Goal: Transaction & Acquisition: Obtain resource

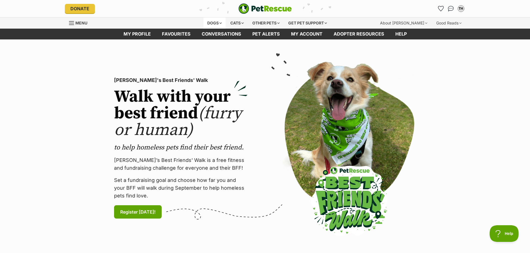
click at [211, 21] on div "Dogs" at bounding box center [214, 23] width 22 height 11
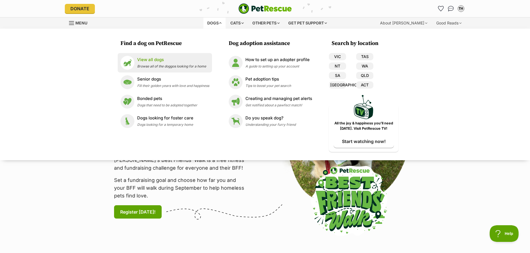
click at [152, 61] on p "View all dogs" at bounding box center [171, 60] width 69 height 6
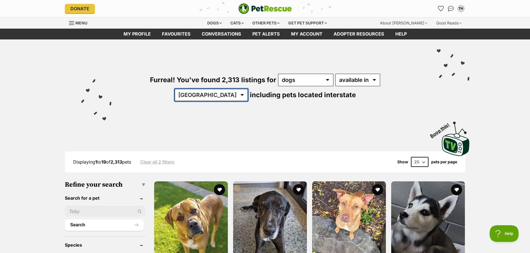
click at [248, 89] on select "Australia ACT NSW NT QLD SA TAS VIC WA" at bounding box center [211, 95] width 74 height 13
select select "SA"
click at [248, 89] on select "Australia ACT NSW NT QLD SA TAS VIC WA" at bounding box center [211, 95] width 74 height 13
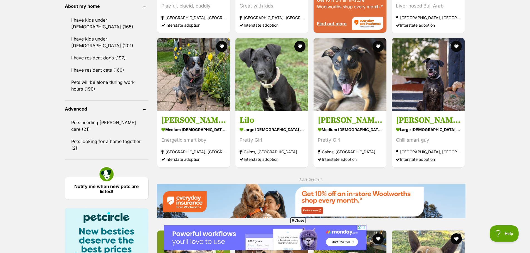
scroll to position [584, 0]
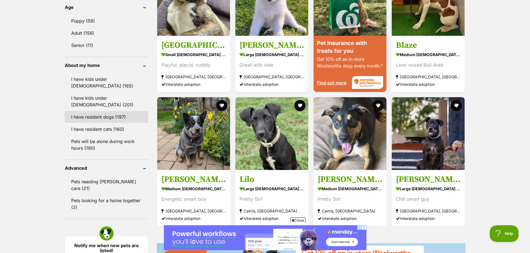
click at [98, 118] on link "I have resident dogs (197)" at bounding box center [106, 117] width 83 height 12
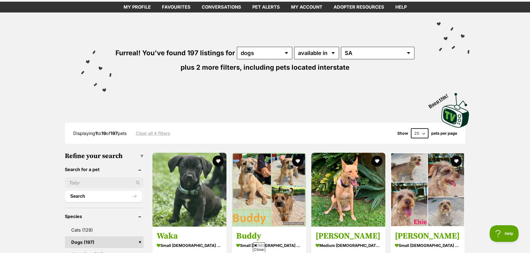
scroll to position [83, 0]
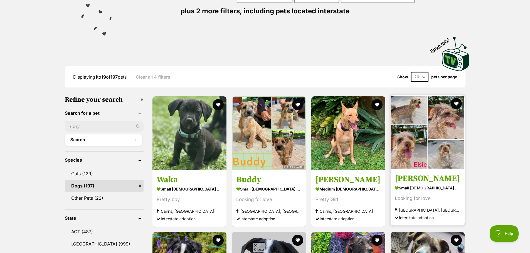
click at [420, 151] on img at bounding box center [427, 132] width 74 height 74
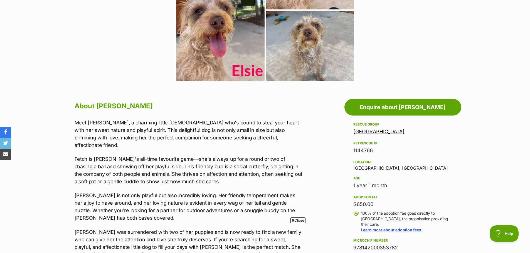
scroll to position [222, 0]
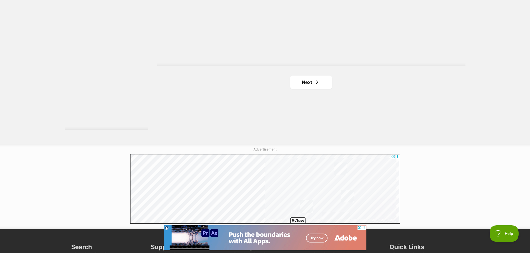
scroll to position [1112, 0]
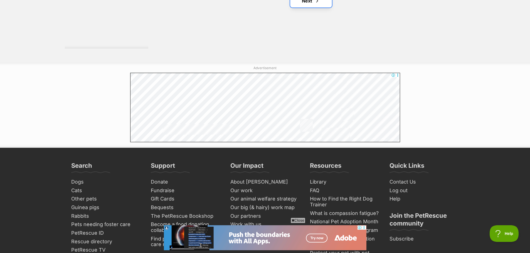
click at [306, 1] on link "Next" at bounding box center [311, 0] width 42 height 13
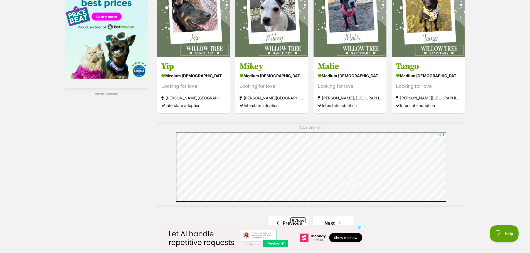
scroll to position [973, 0]
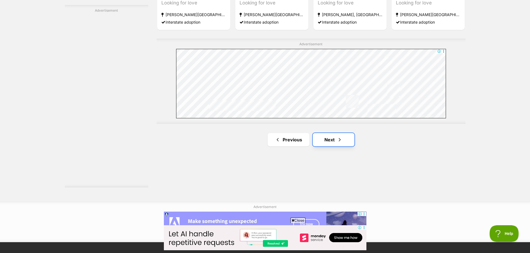
click at [339, 143] on span "Next page" at bounding box center [340, 139] width 6 height 7
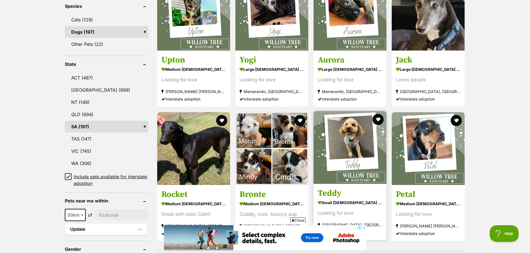
scroll to position [278, 0]
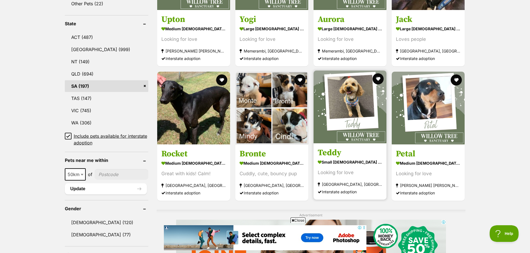
click at [330, 153] on h3 "Teddy" at bounding box center [349, 153] width 64 height 11
